Goal: Task Accomplishment & Management: Manage account settings

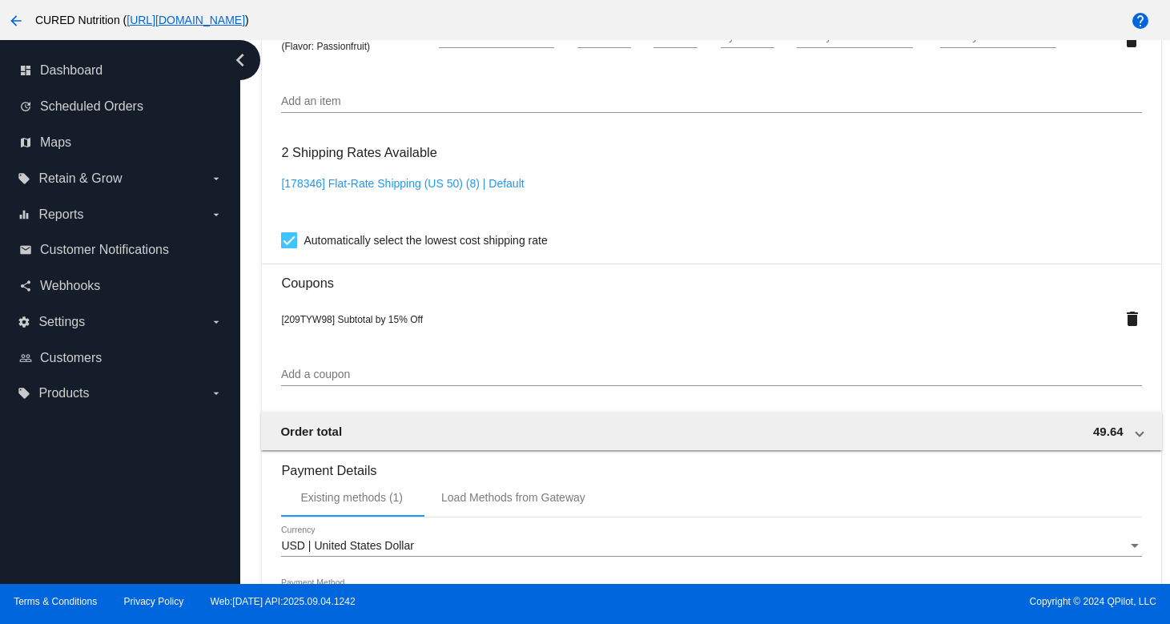
scroll to position [1508, 0]
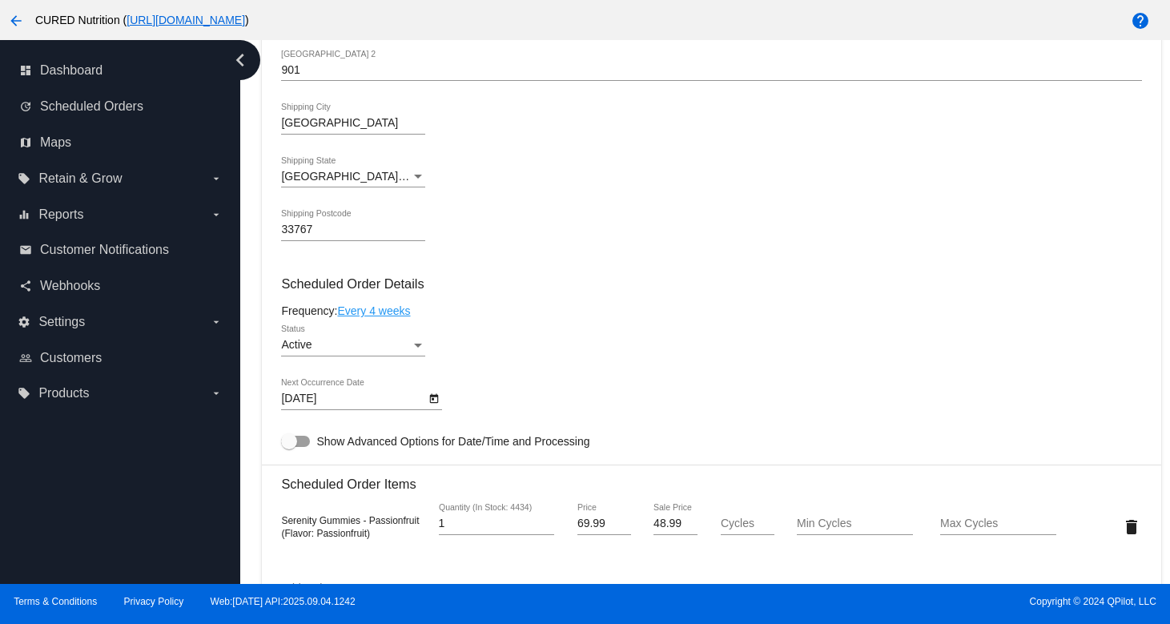
scroll to position [0, 0]
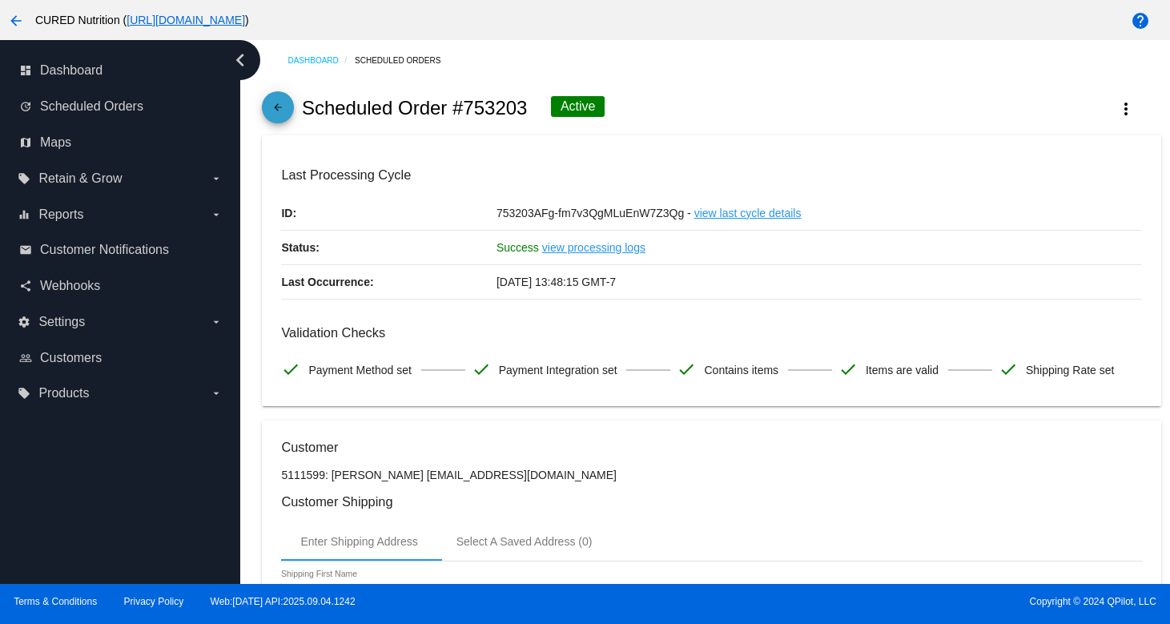
click at [279, 112] on mat-icon "arrow_back" at bounding box center [277, 111] width 19 height 19
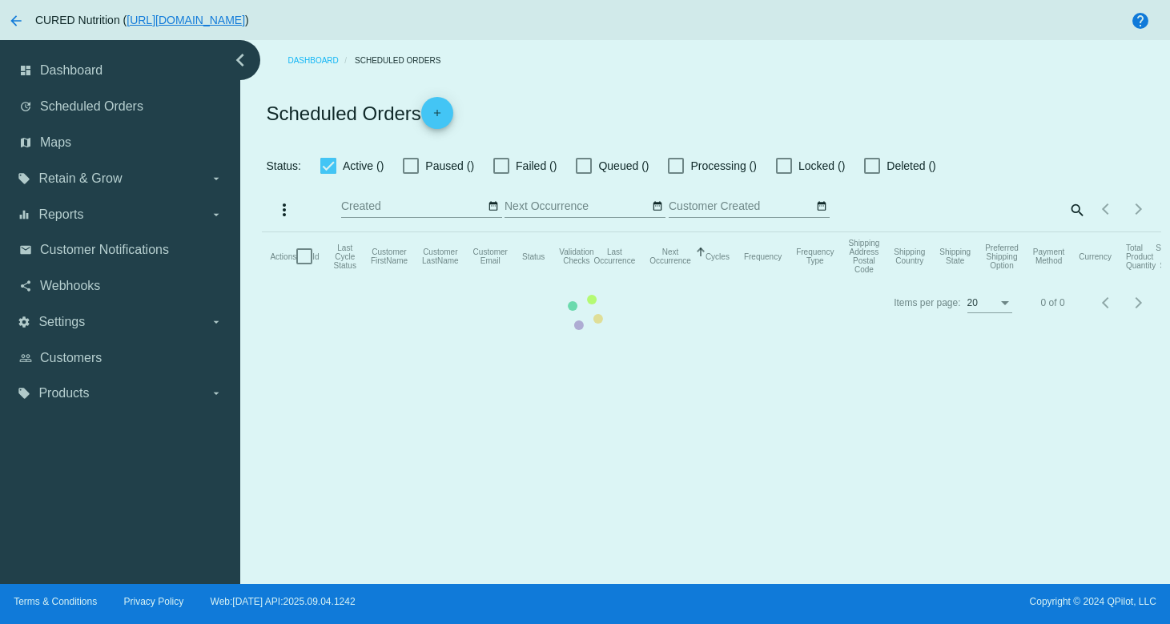
checkbox input "true"
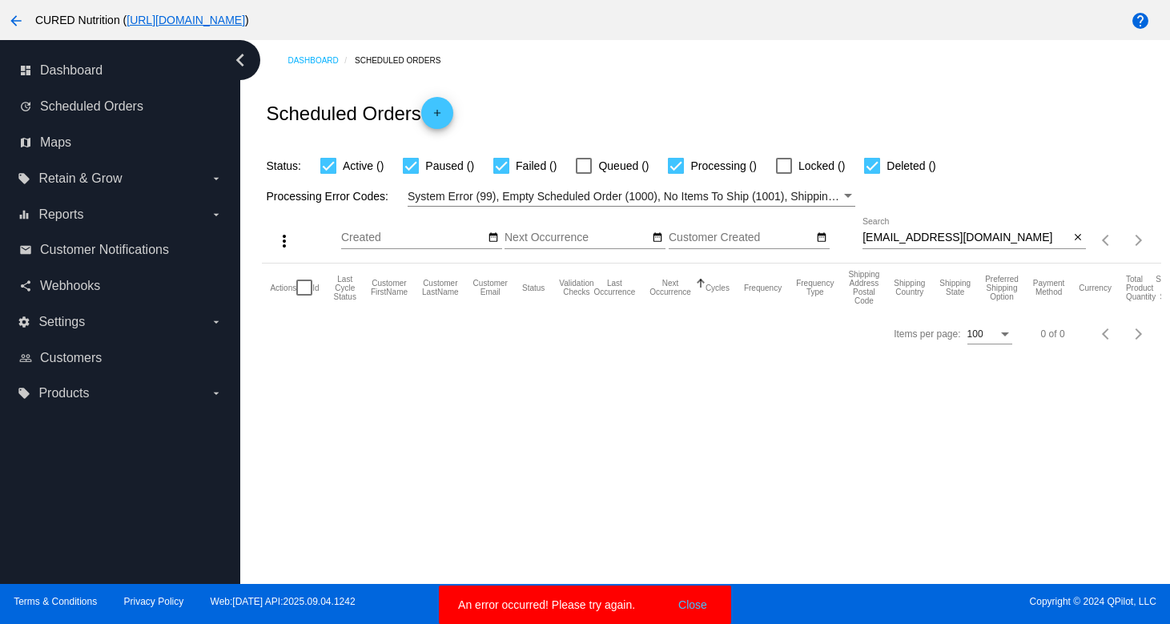
click at [897, 247] on div "[EMAIL_ADDRESS][DOMAIN_NAME] Search" at bounding box center [965, 233] width 207 height 31
click at [897, 243] on input "[EMAIL_ADDRESS][DOMAIN_NAME]" at bounding box center [965, 237] width 207 height 13
paste input "chelsp0802"
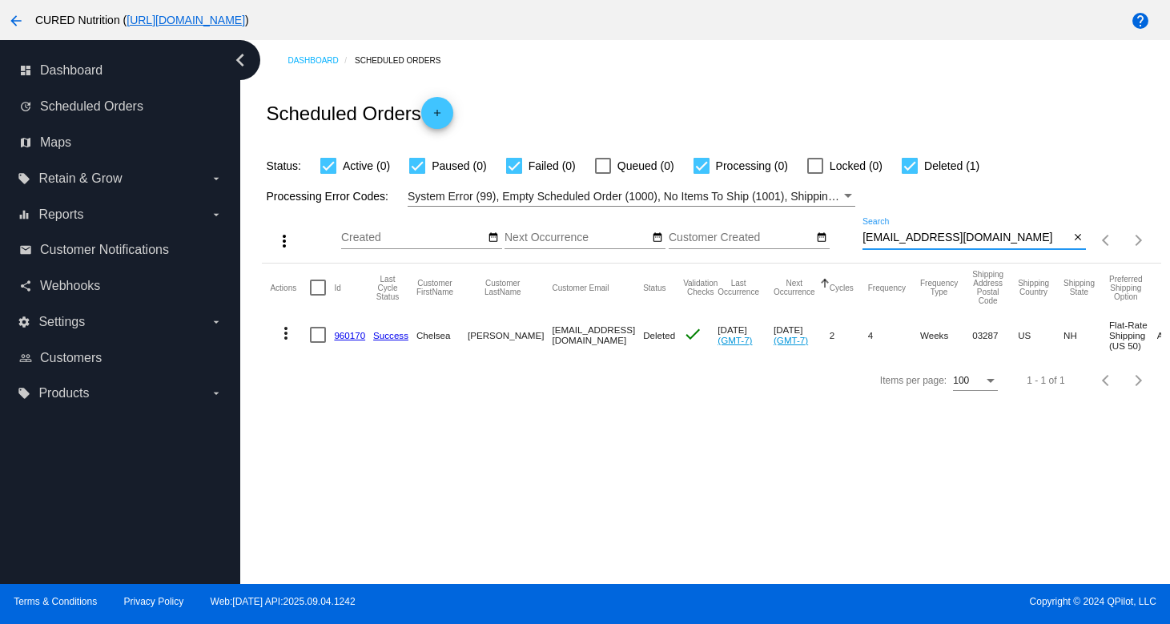
type input "[EMAIL_ADDRESS][DOMAIN_NAME]"
